Goal: Entertainment & Leisure: Consume media (video, audio)

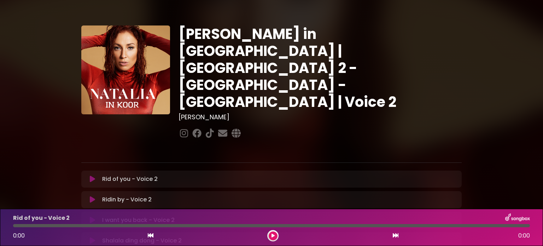
click at [92, 175] on icon at bounding box center [92, 178] width 5 height 7
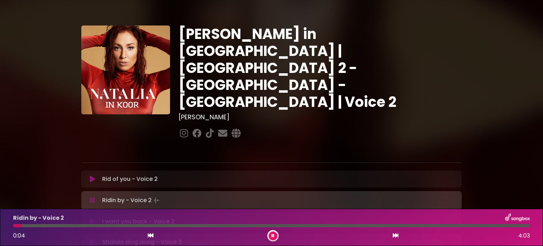
click at [92, 175] on icon at bounding box center [92, 178] width 5 height 7
click at [135, 146] on p at bounding box center [271, 150] width 380 height 8
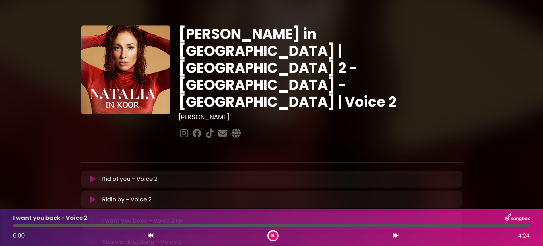
click at [94, 196] on icon at bounding box center [92, 199] width 5 height 7
click at [98, 191] on div "Ridin by - Voice 2 Loading Track... Name" at bounding box center [271, 199] width 380 height 17
click at [93, 216] on icon at bounding box center [92, 219] width 5 height 7
drag, startPoint x: 94, startPoint y: 193, endPoint x: 104, endPoint y: 198, distance: 10.4
click at [104, 216] on div "I want you back - Voice 2 Loading Track..." at bounding box center [272, 220] width 372 height 8
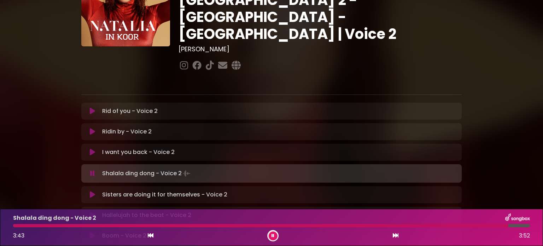
scroll to position [71, 0]
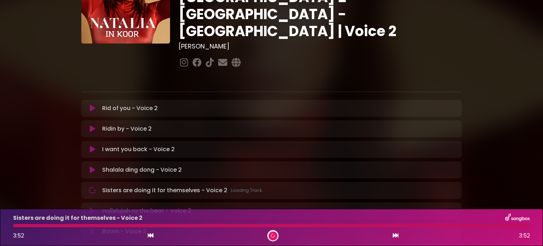
click at [93, 166] on icon at bounding box center [92, 169] width 5 height 7
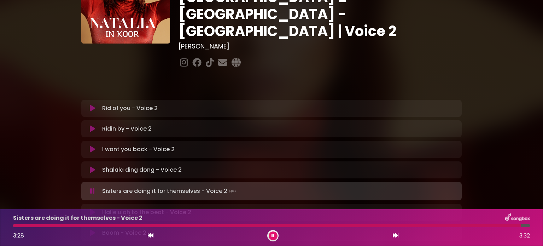
drag, startPoint x: 495, startPoint y: 76, endPoint x: 491, endPoint y: 73, distance: 5.4
click at [495, 75] on div "[PERSON_NAME] in [GEOGRAPHIC_DATA] | [GEOGRAPHIC_DATA] 2 - [GEOGRAPHIC_DATA] - …" at bounding box center [271, 147] width 467 height 418
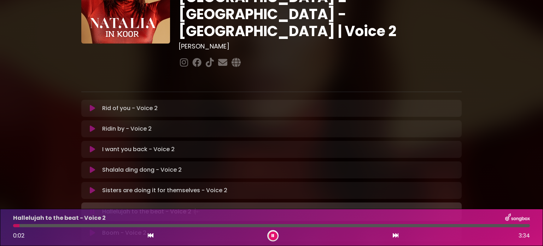
click at [91, 186] on icon at bounding box center [92, 190] width 8 height 8
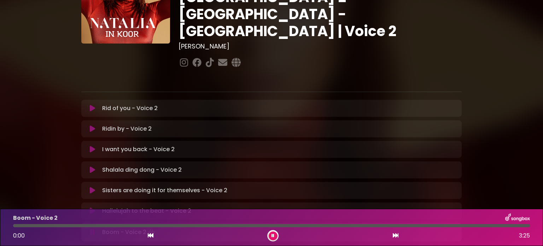
click at [163, 175] on div "Rid of you - Voice 2 Loading Track... Name" at bounding box center [271, 222] width 380 height 244
click at [93, 207] on icon at bounding box center [92, 210] width 5 height 7
click at [101, 203] on div "Rid of you - Voice 2 Loading Track... Name" at bounding box center [271, 222] width 380 height 244
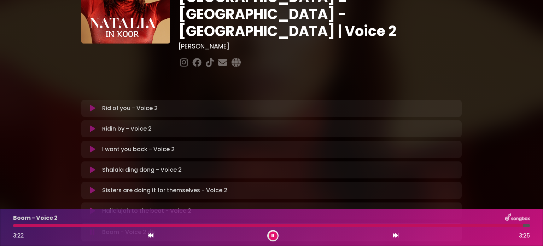
scroll to position [106, 0]
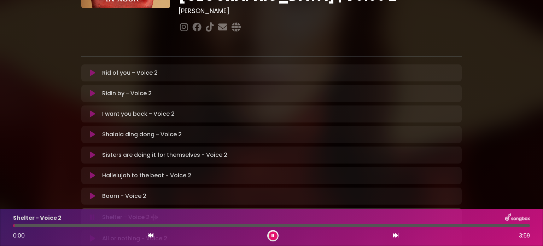
click at [92, 192] on icon at bounding box center [92, 195] width 5 height 7
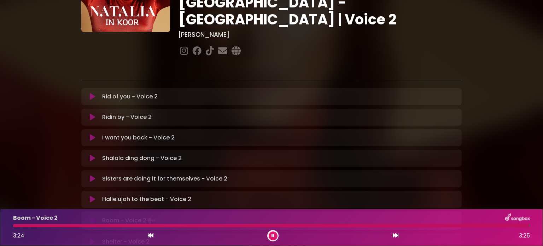
scroll to position [71, 0]
